Goal: Find specific page/section: Find specific page/section

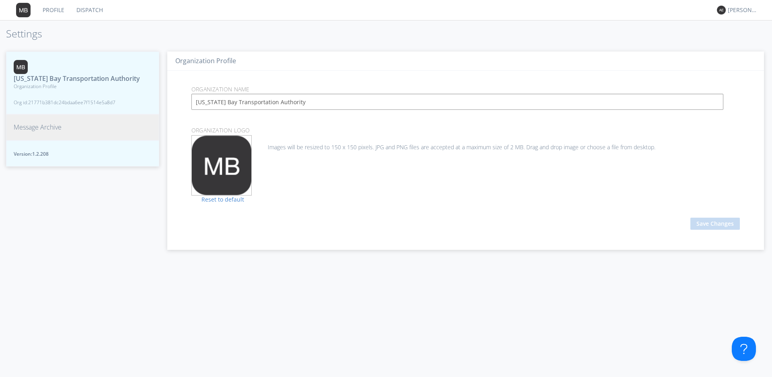
click at [47, 132] on span "Message Archive" at bounding box center [38, 127] width 48 height 9
click at [31, 132] on span "Message Archive" at bounding box center [38, 127] width 48 height 9
